Goal: Download file/media

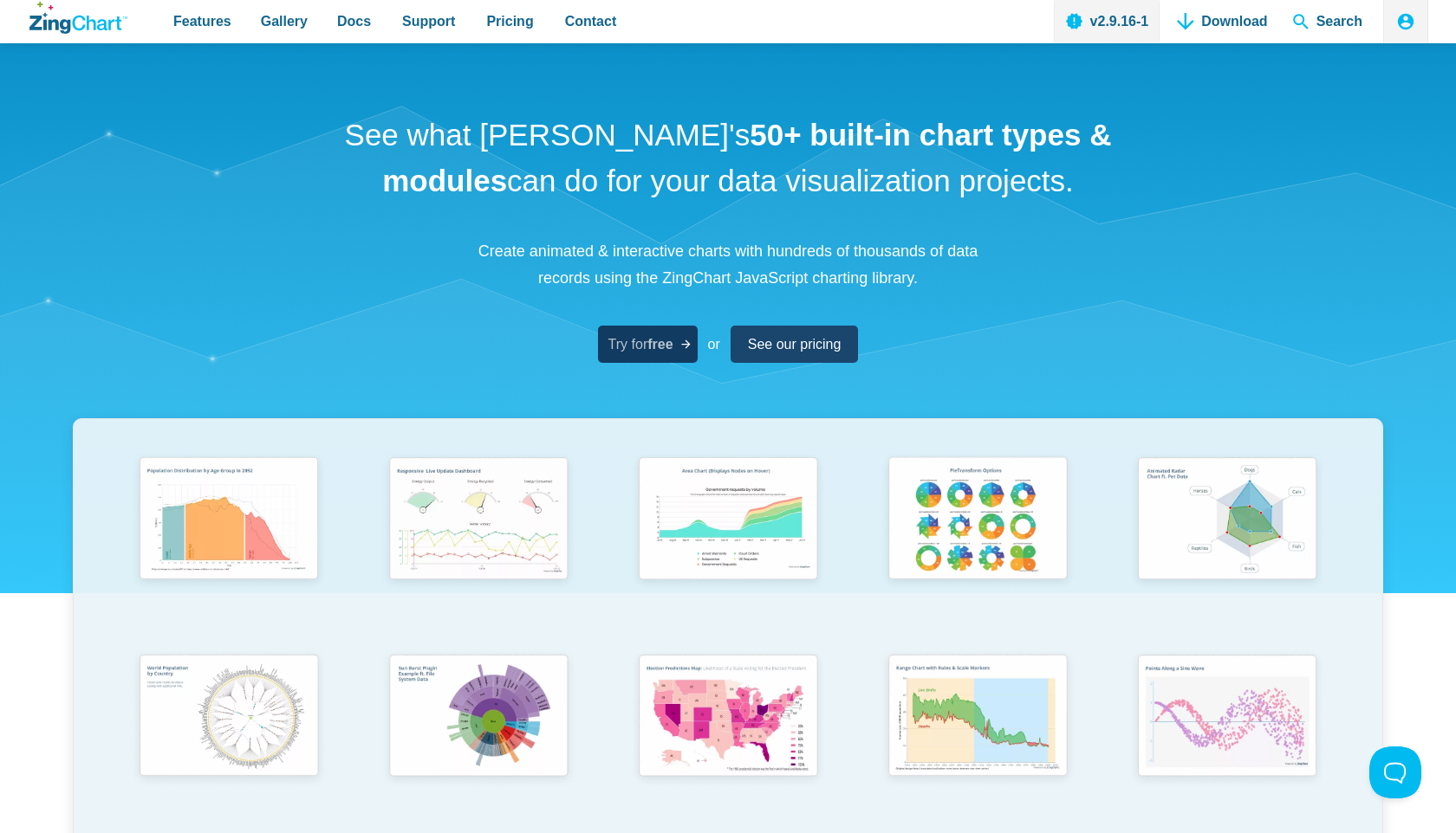
click at [641, 355] on span "Try for free" at bounding box center [640, 345] width 65 height 24
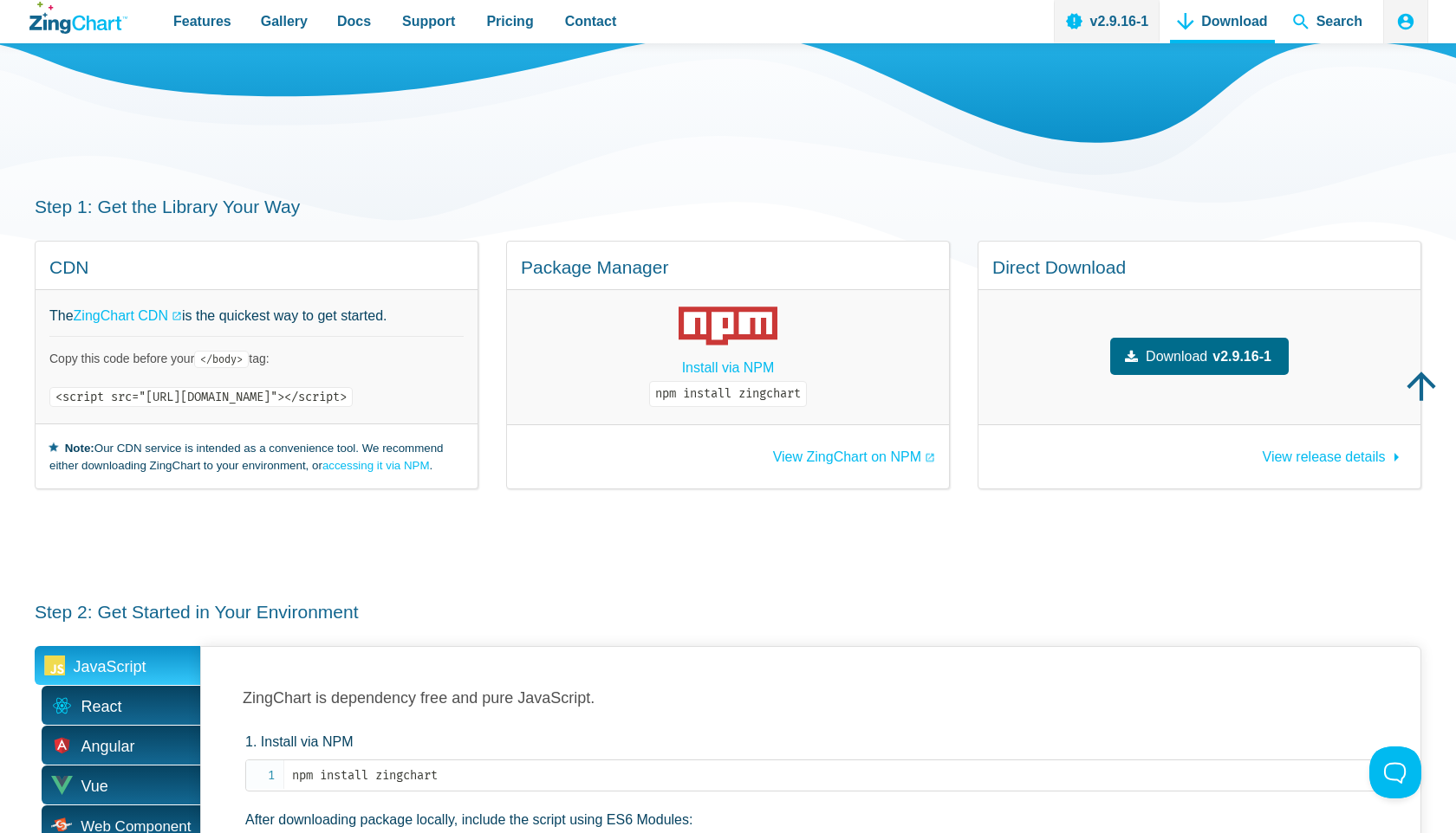
scroll to position [155, 0]
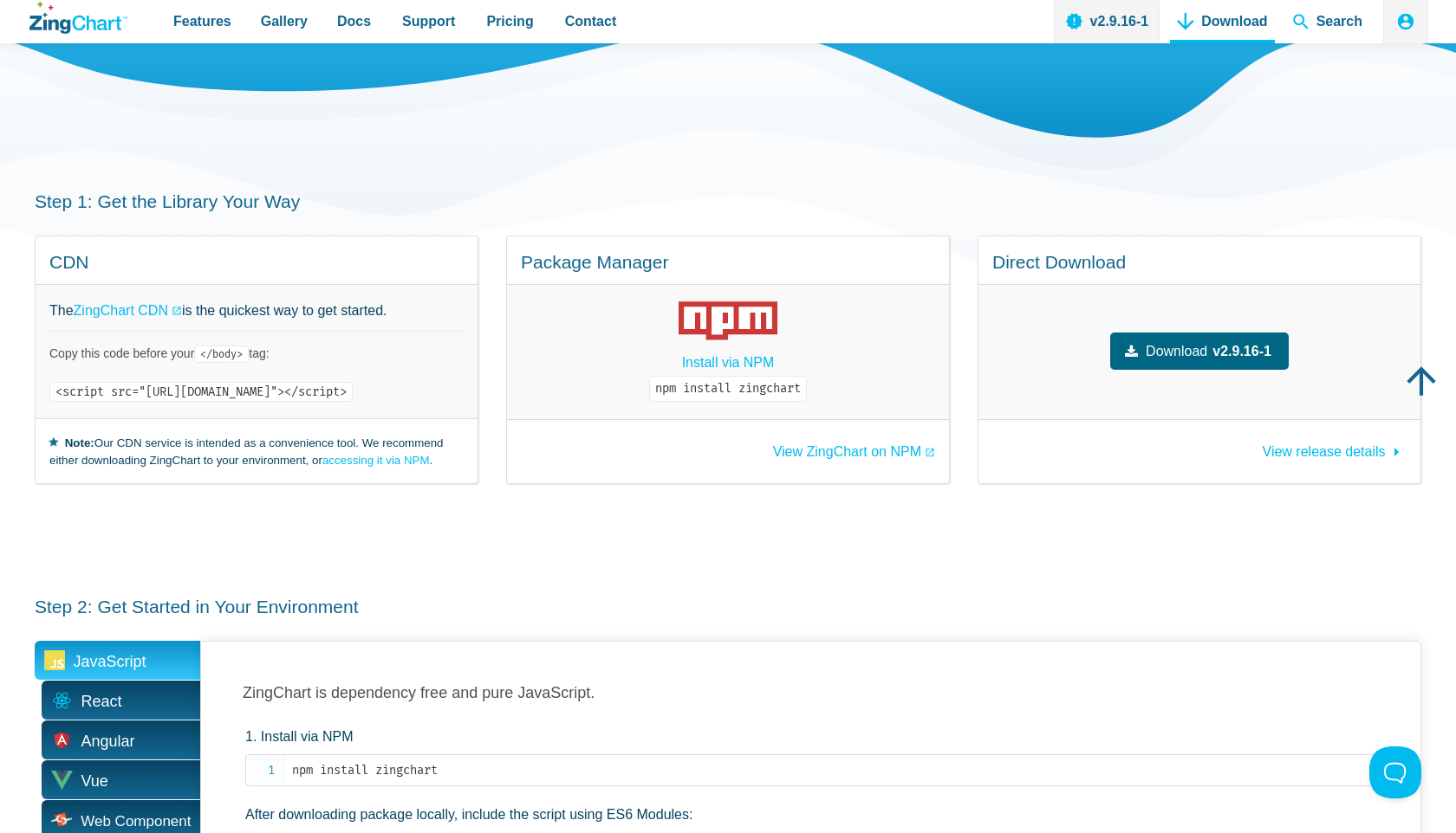
click at [1198, 353] on span "Download" at bounding box center [1175, 351] width 61 height 24
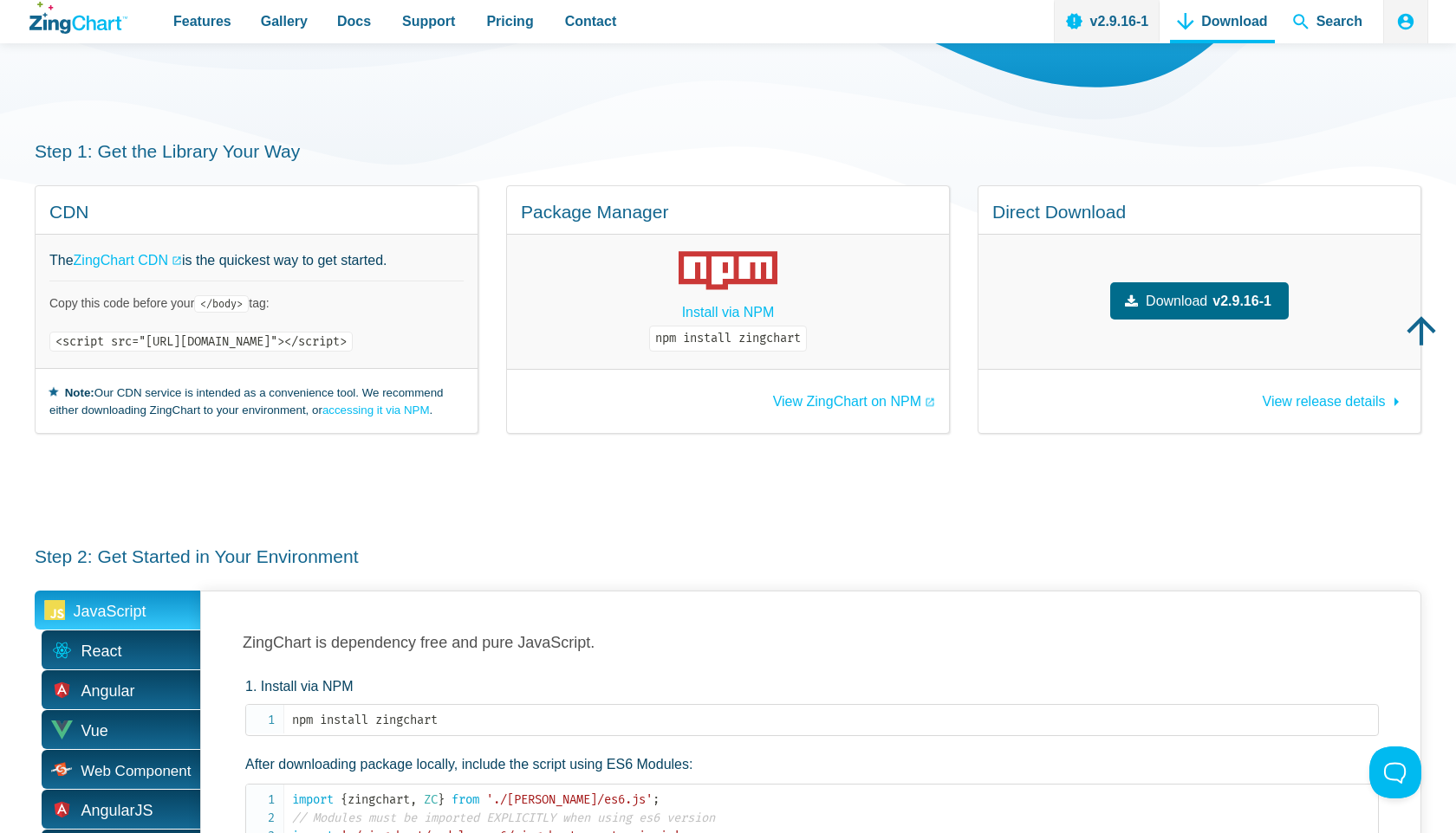
scroll to position [207, 0]
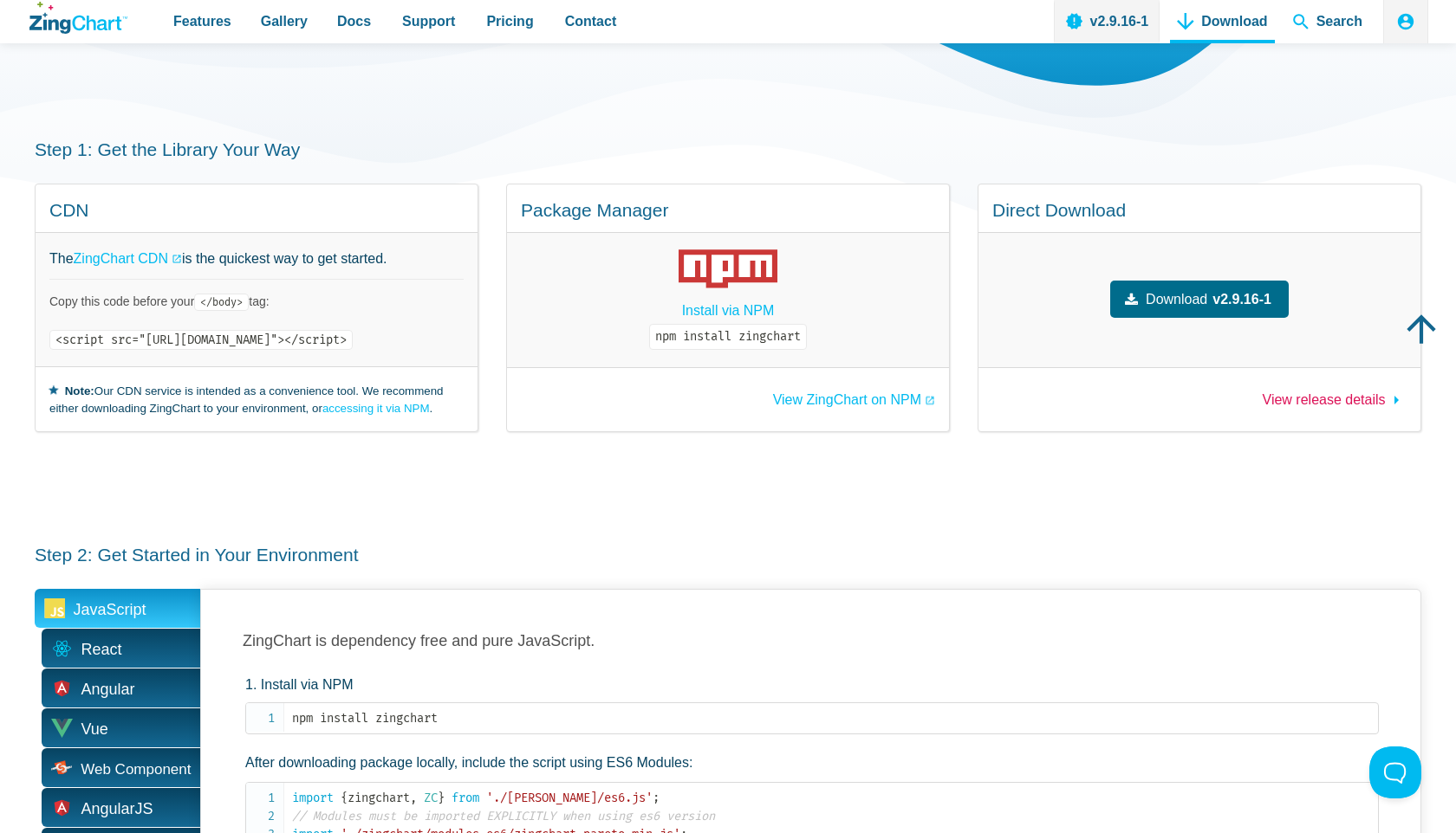
click at [1318, 403] on span "View release details" at bounding box center [1324, 400] width 123 height 15
